Goal: Transaction & Acquisition: Purchase product/service

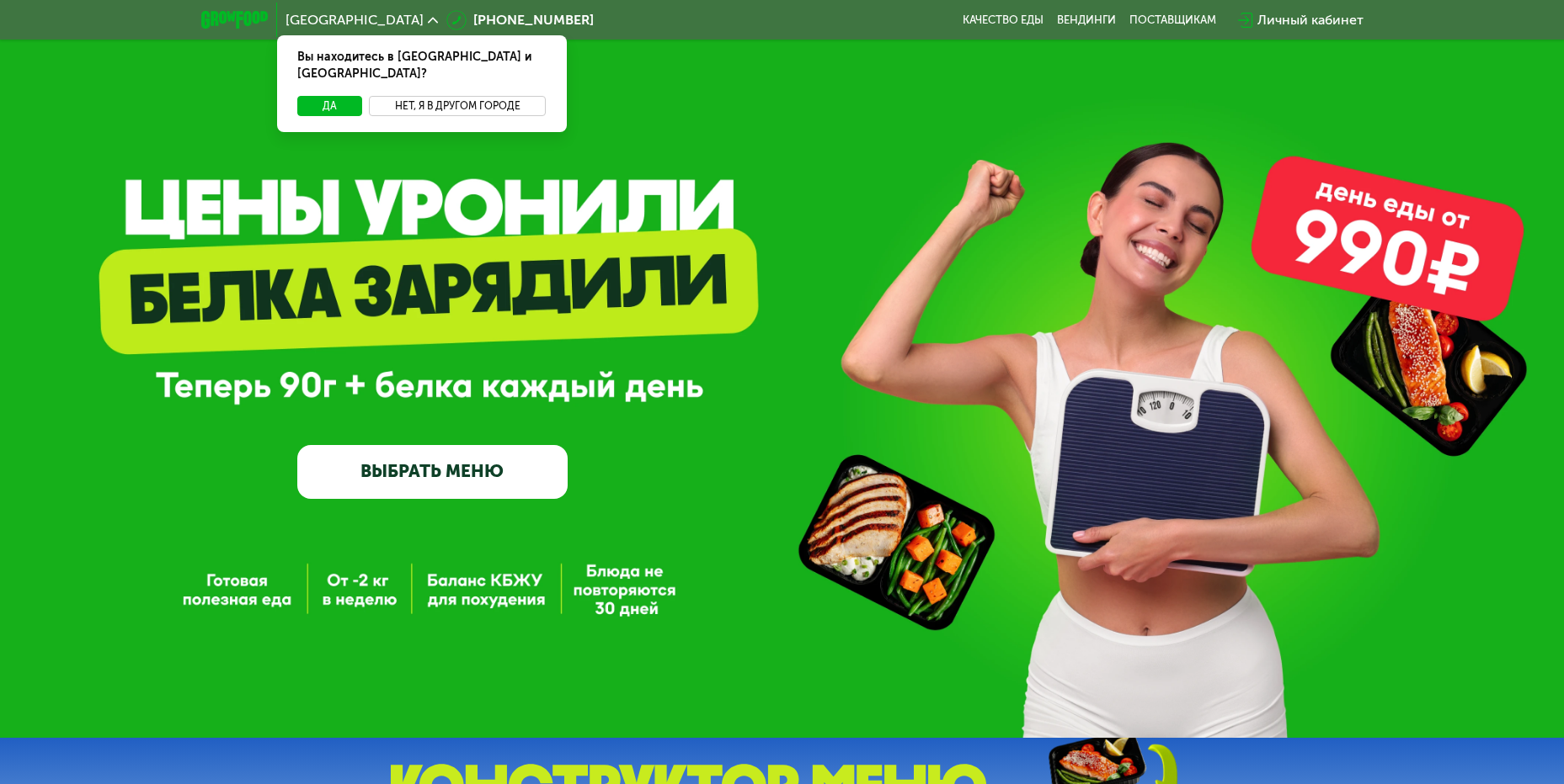
click at [432, 96] on button "Нет, я в другом городе" at bounding box center [457, 106] width 178 height 20
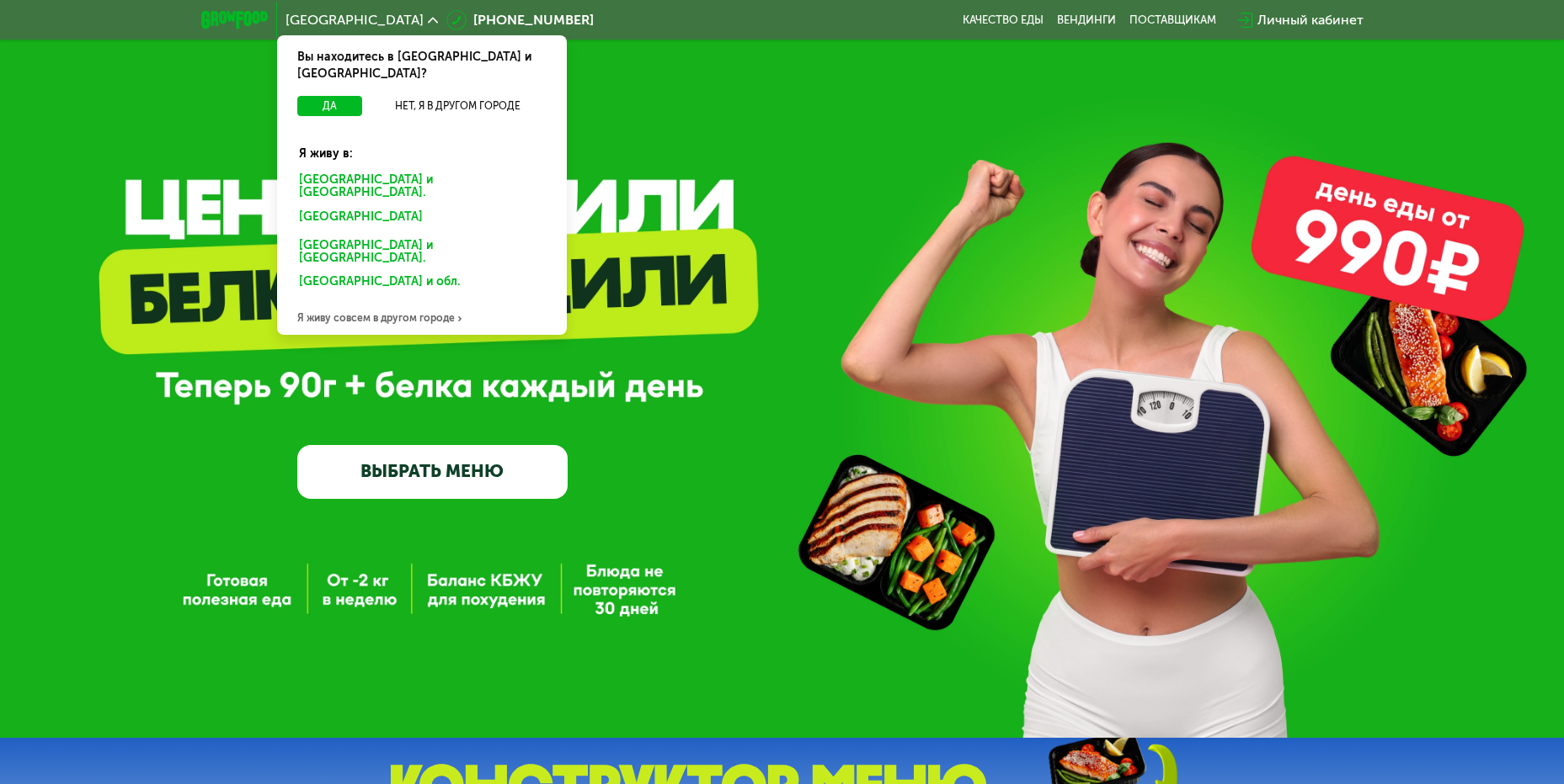
click at [380, 206] on div "[GEOGRAPHIC_DATA] и [GEOGRAPHIC_DATA]." at bounding box center [418, 220] width 262 height 27
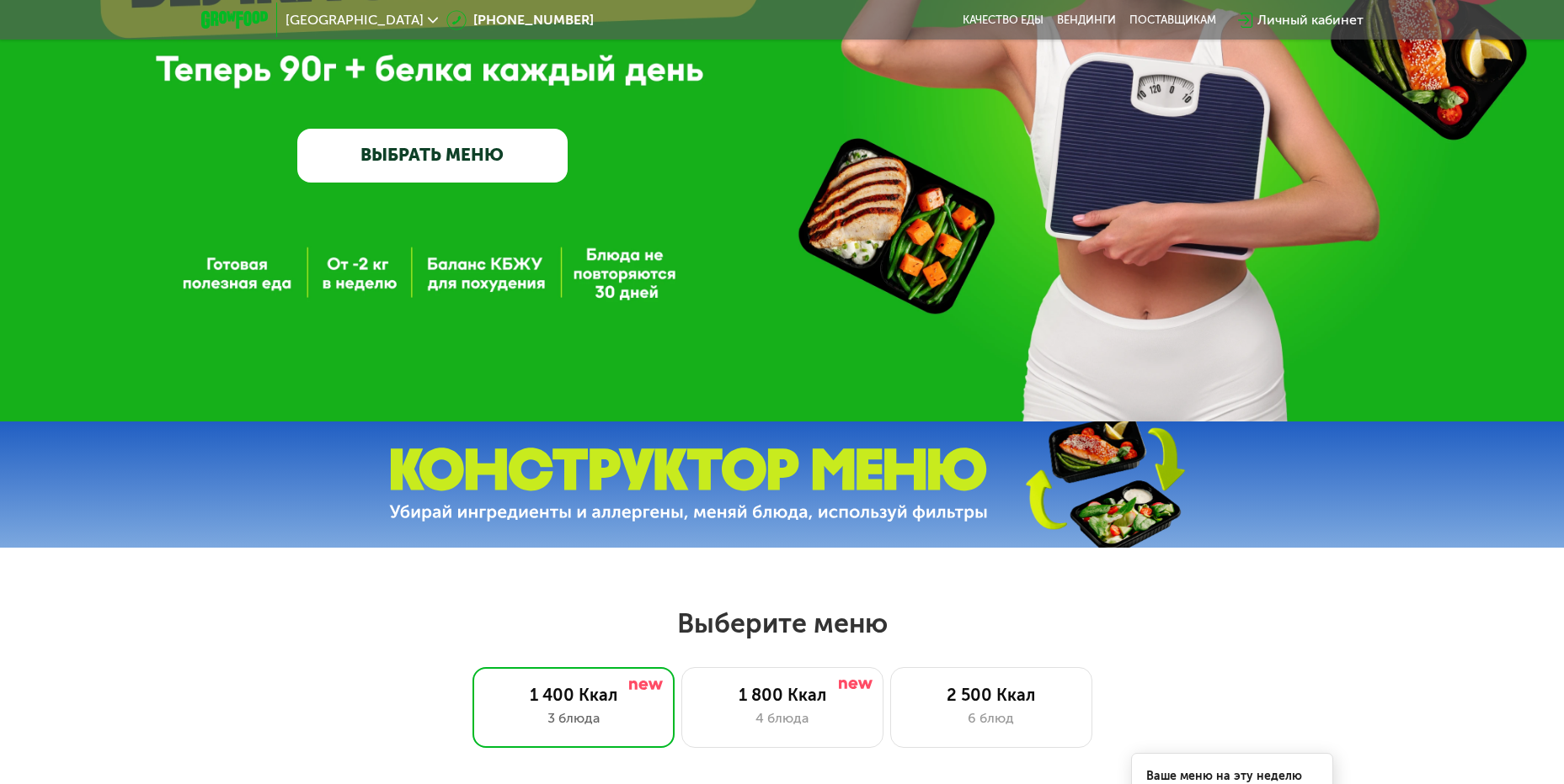
scroll to position [673, 0]
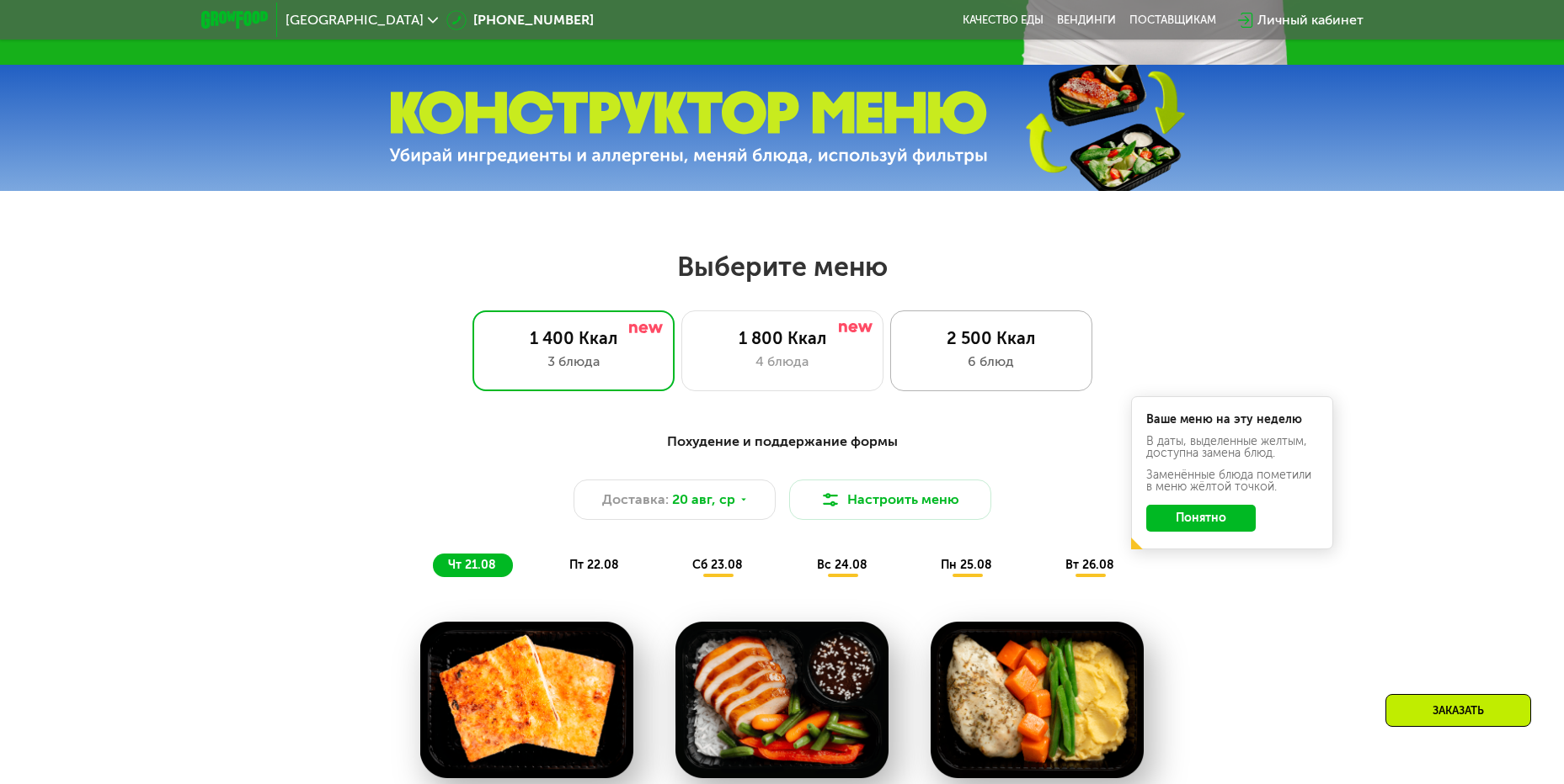
click at [951, 360] on div "6 блюд" at bounding box center [991, 361] width 167 height 20
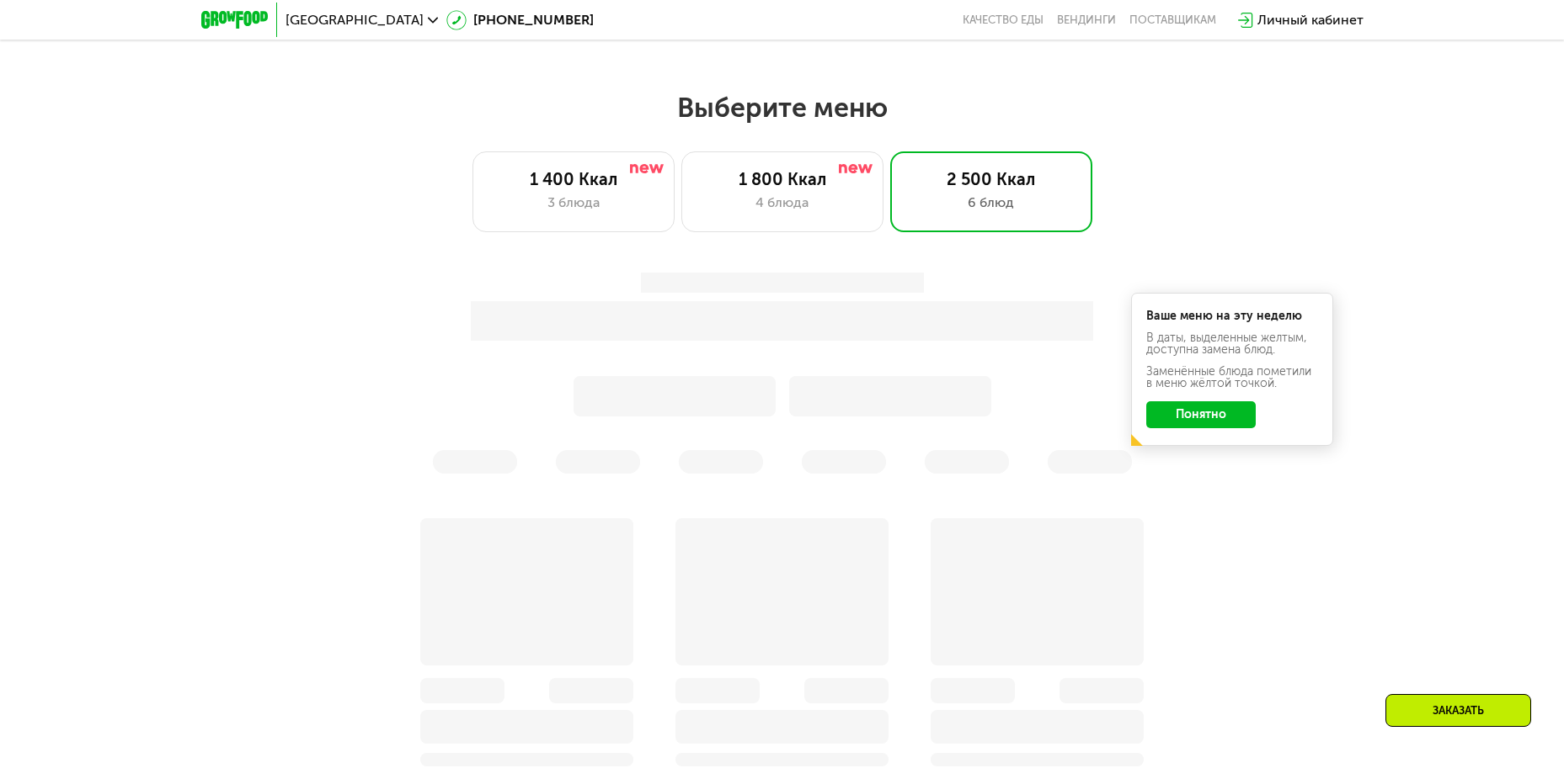
scroll to position [841, 0]
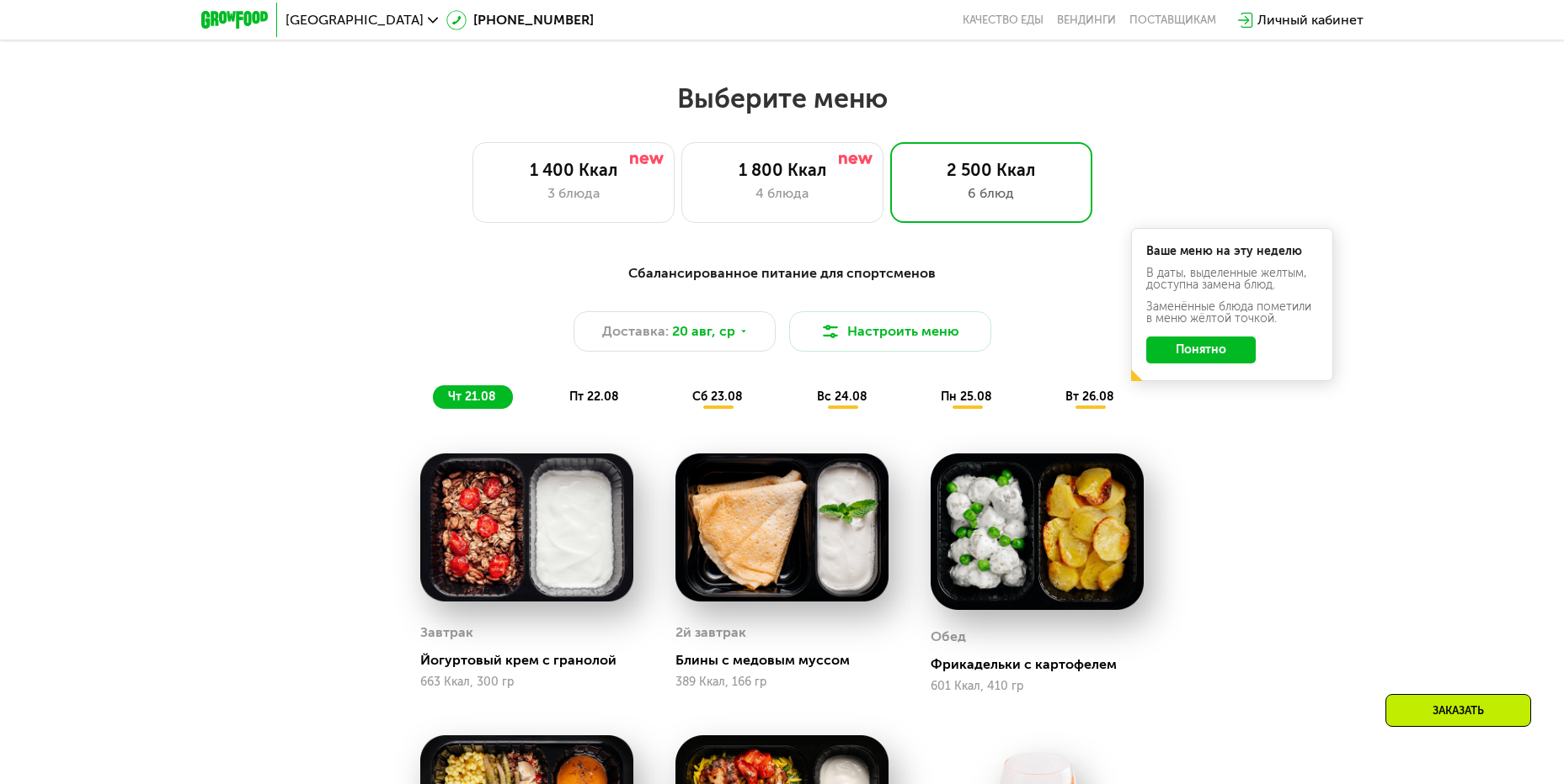
click at [1188, 356] on button "Понятно" at bounding box center [1200, 351] width 110 height 27
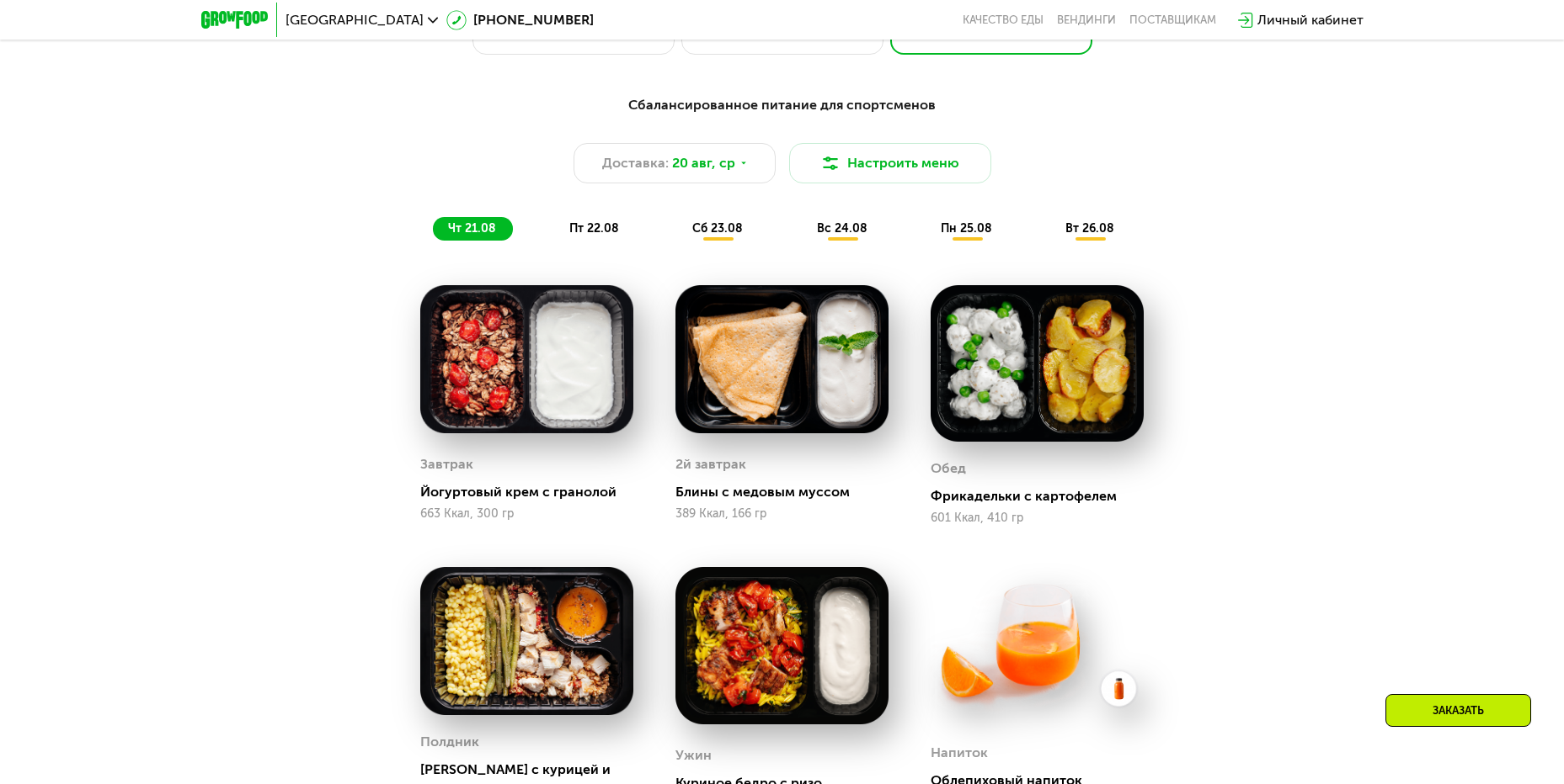
scroll to position [1094, 0]
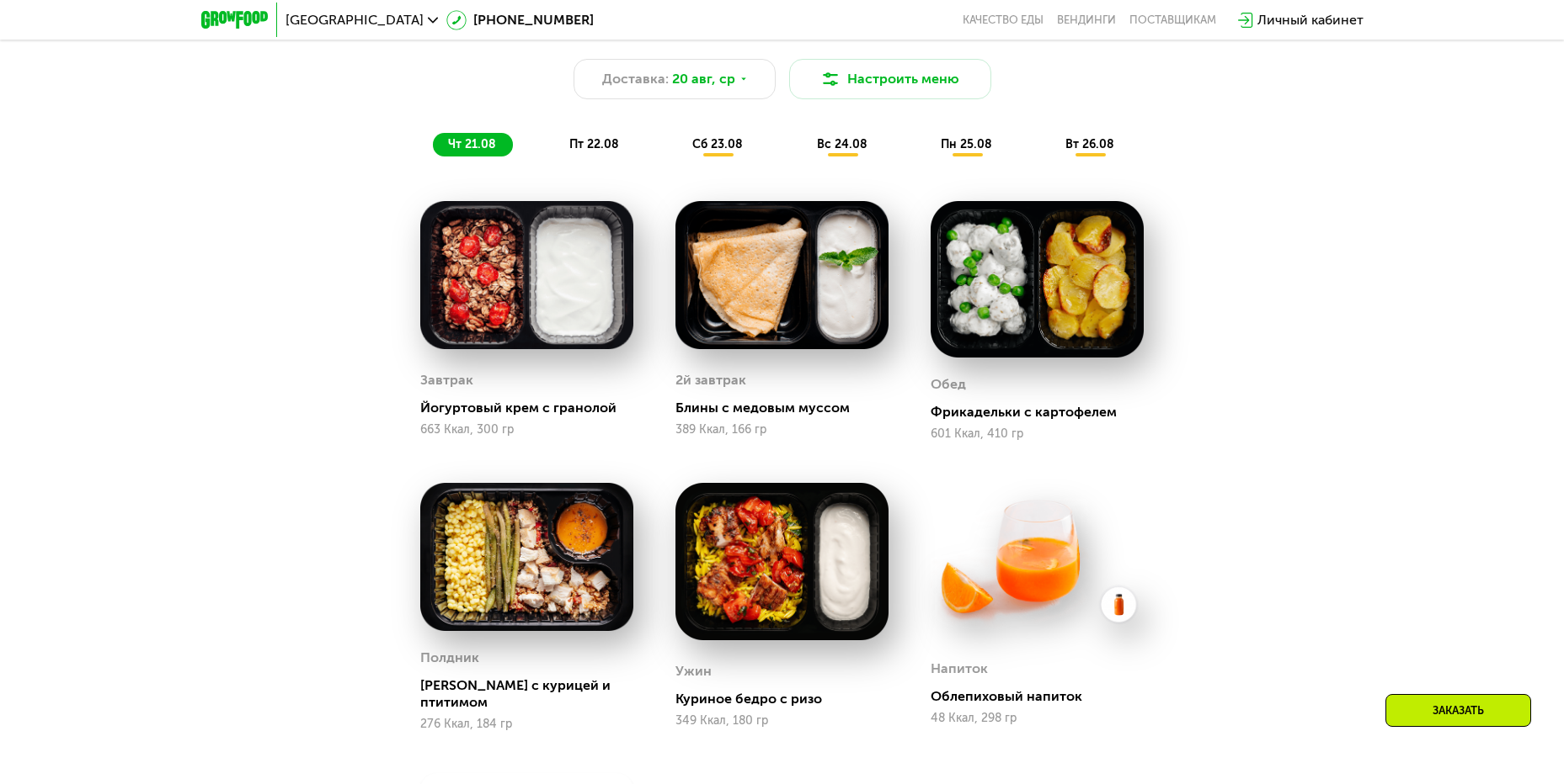
click at [609, 152] on span "пт 22.08" at bounding box center [594, 144] width 50 height 15
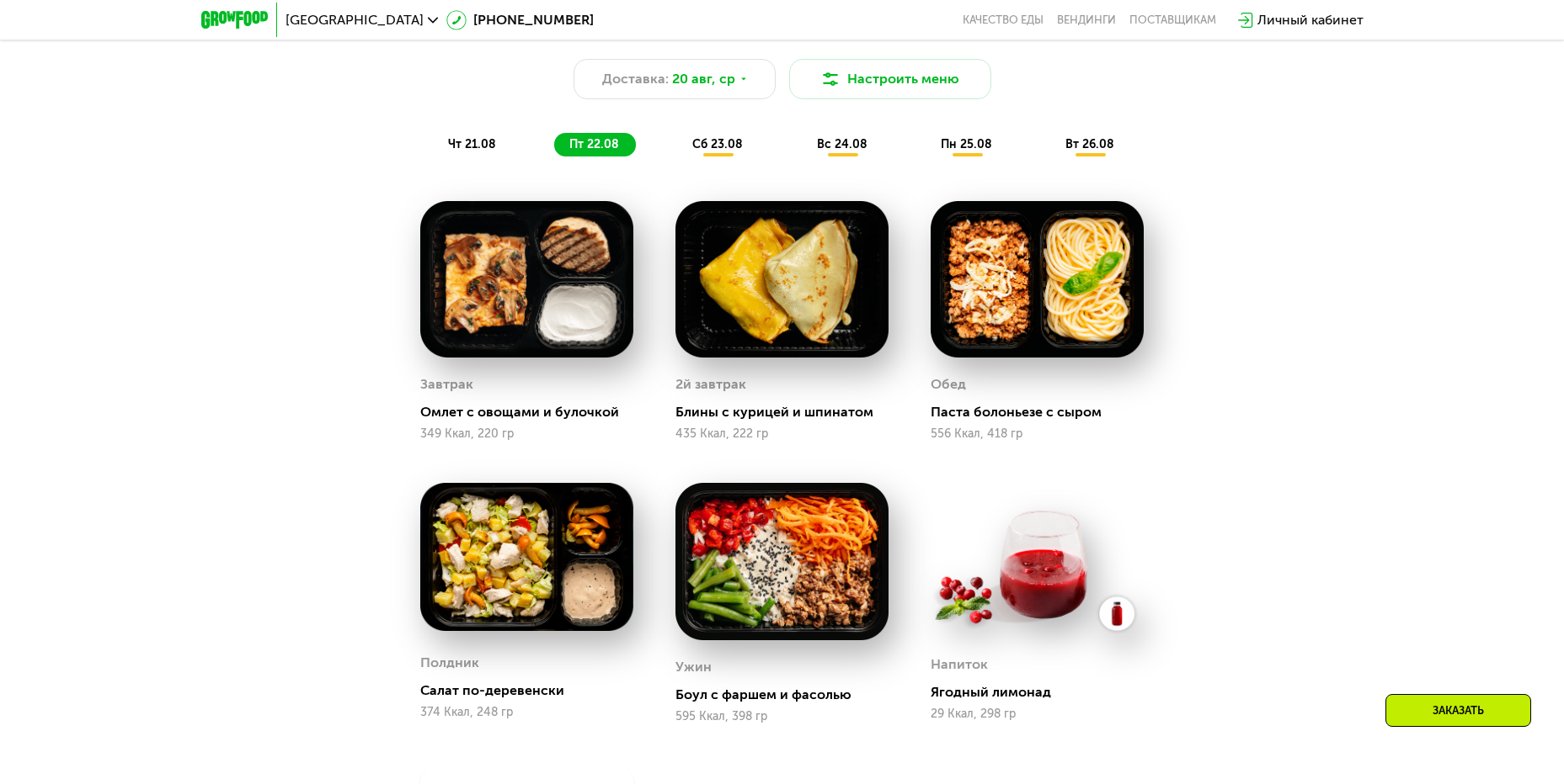
click at [802, 156] on div "сб 23.08" at bounding box center [843, 145] width 83 height 23
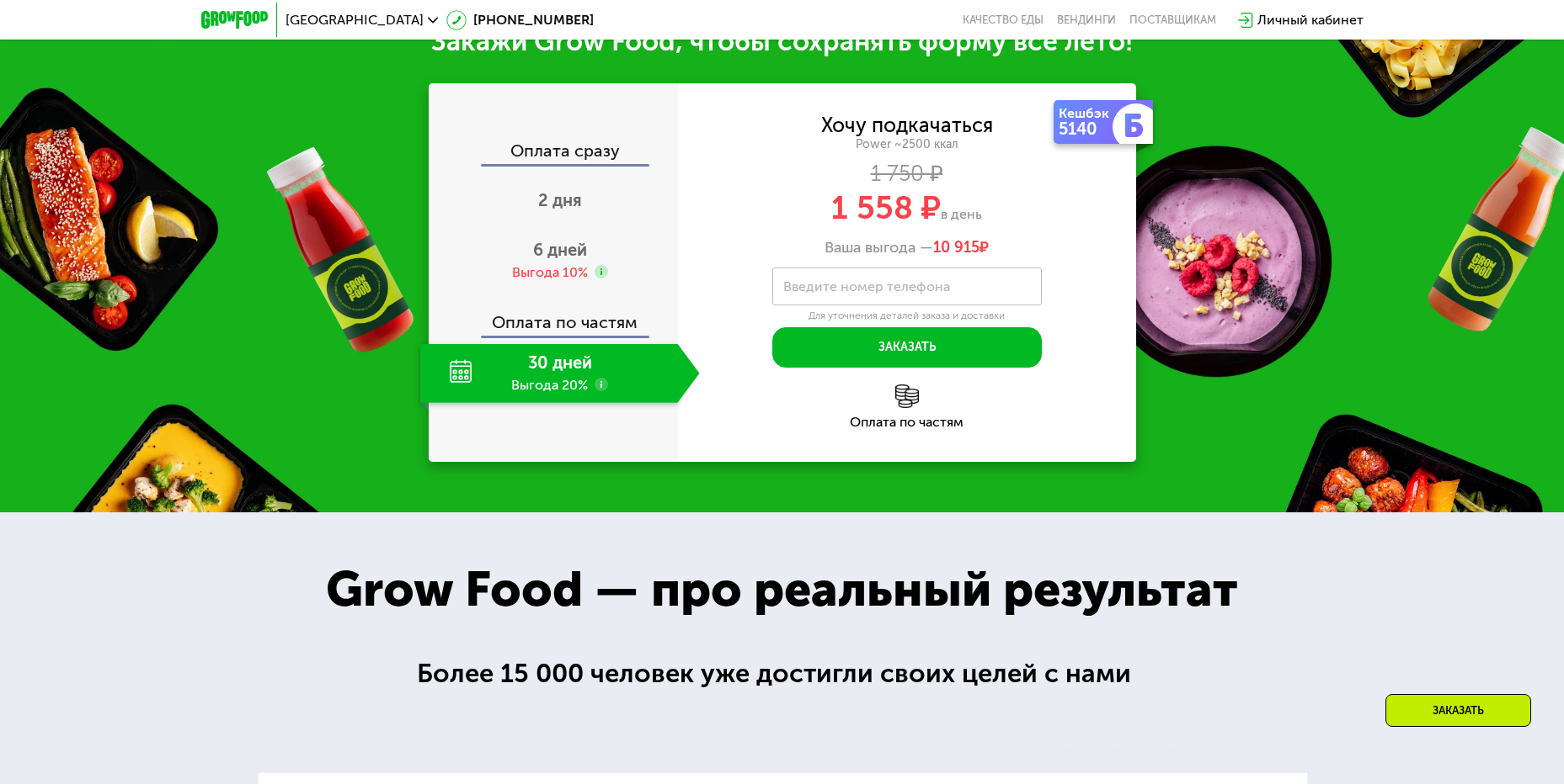
scroll to position [2104, 0]
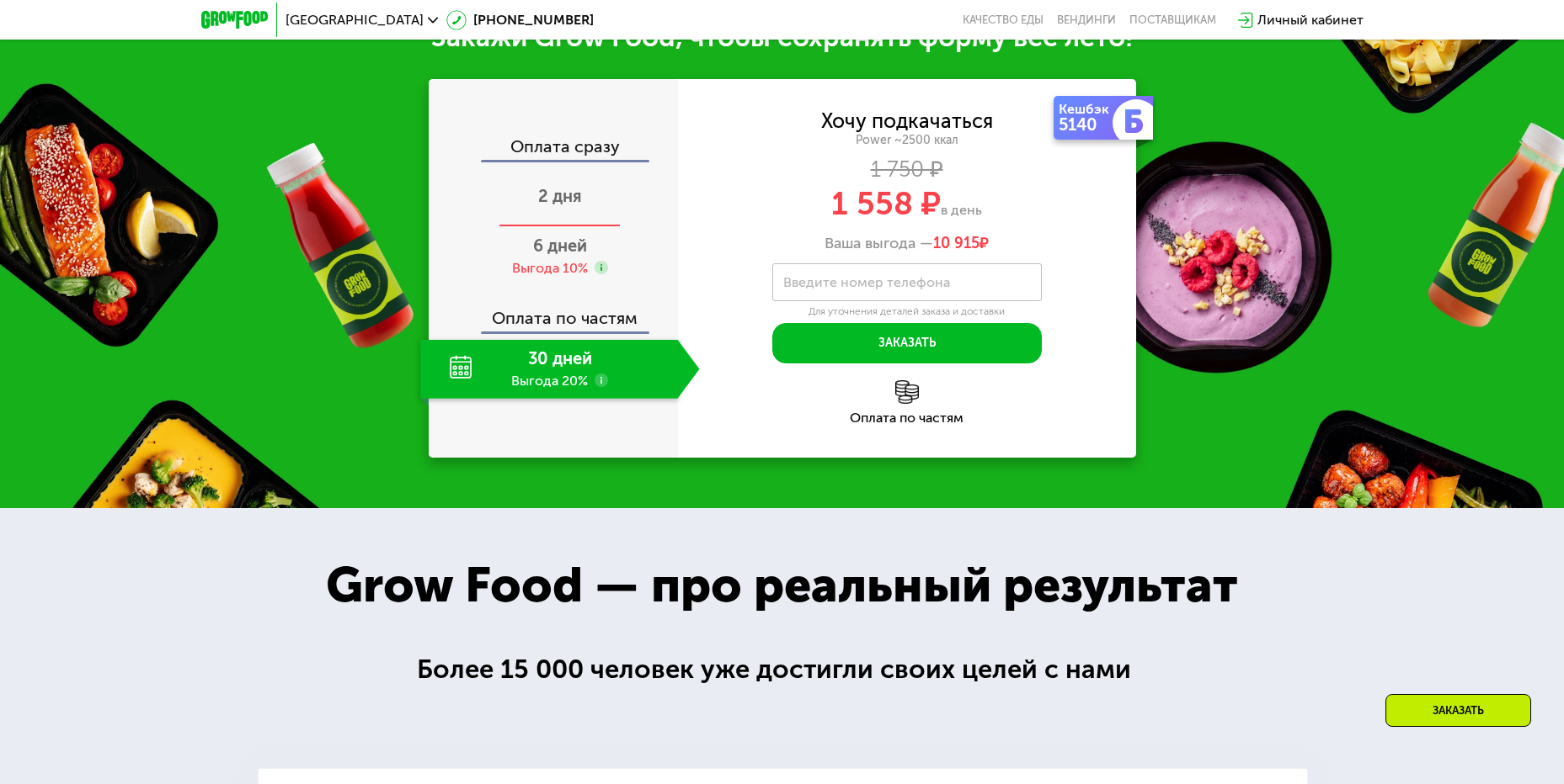
click at [571, 206] on span "2 дня" at bounding box center [560, 195] width 44 height 20
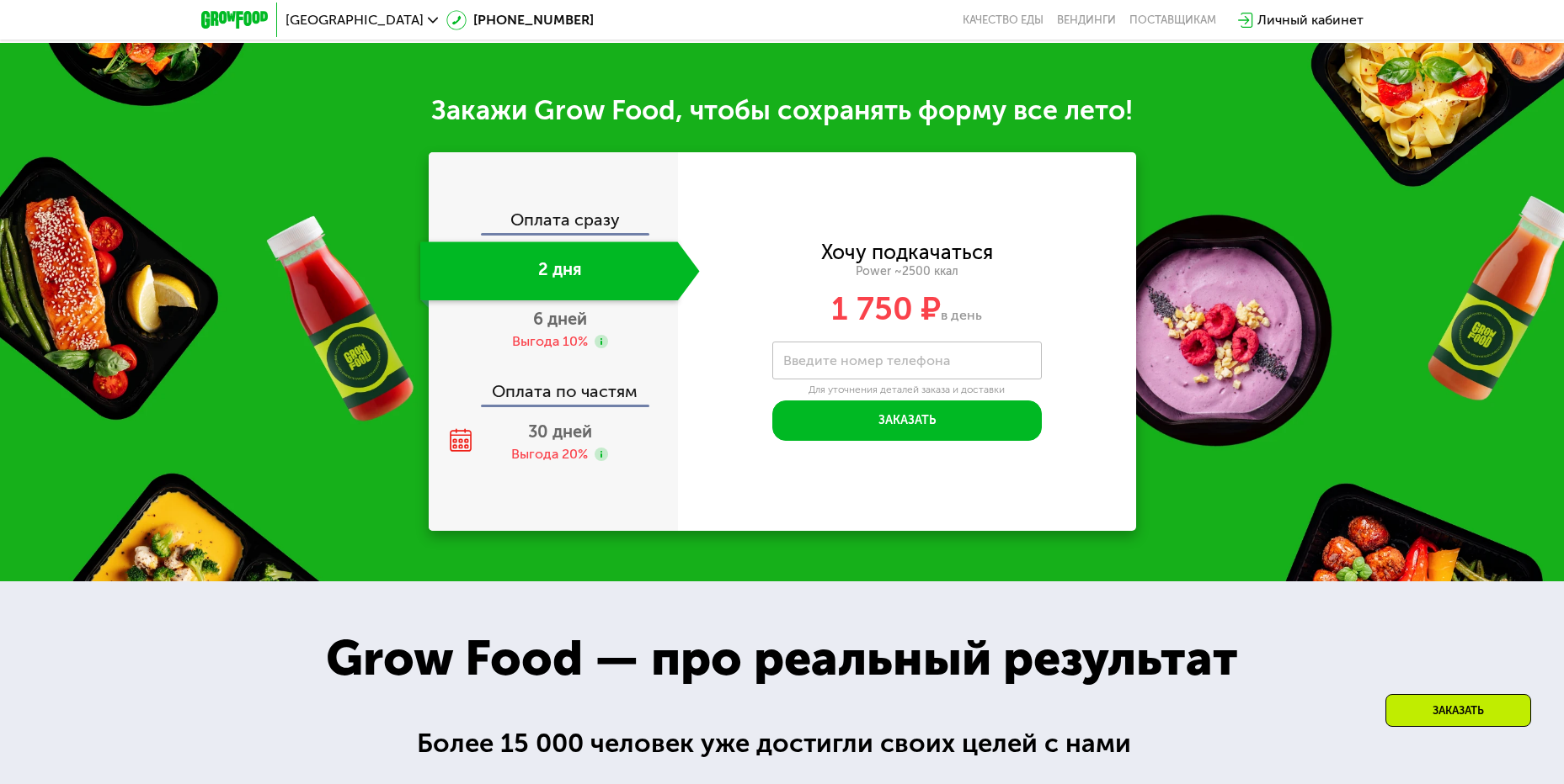
scroll to position [2003, 0]
